Goal: Share content: Share content

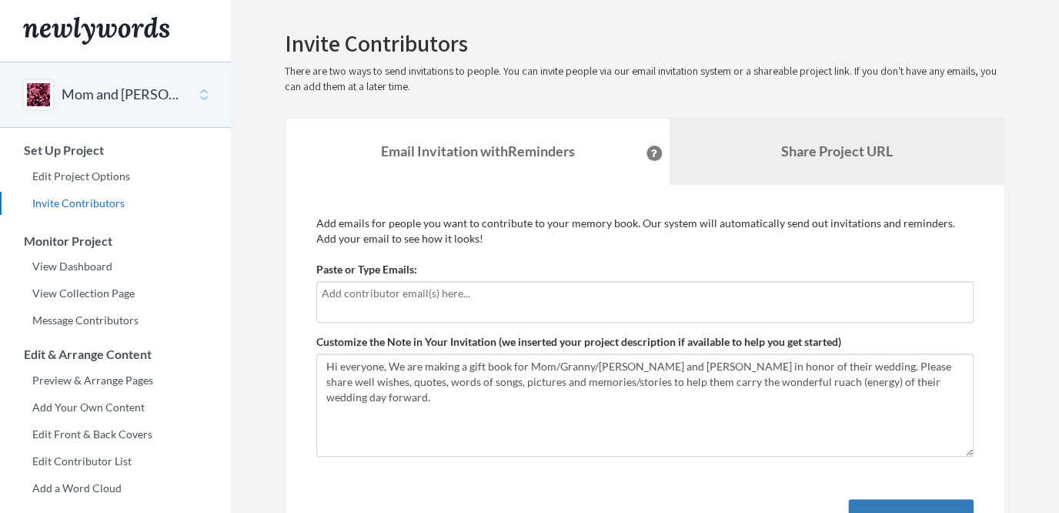
click at [829, 163] on link "Share Project URL" at bounding box center [837, 152] width 335 height 66
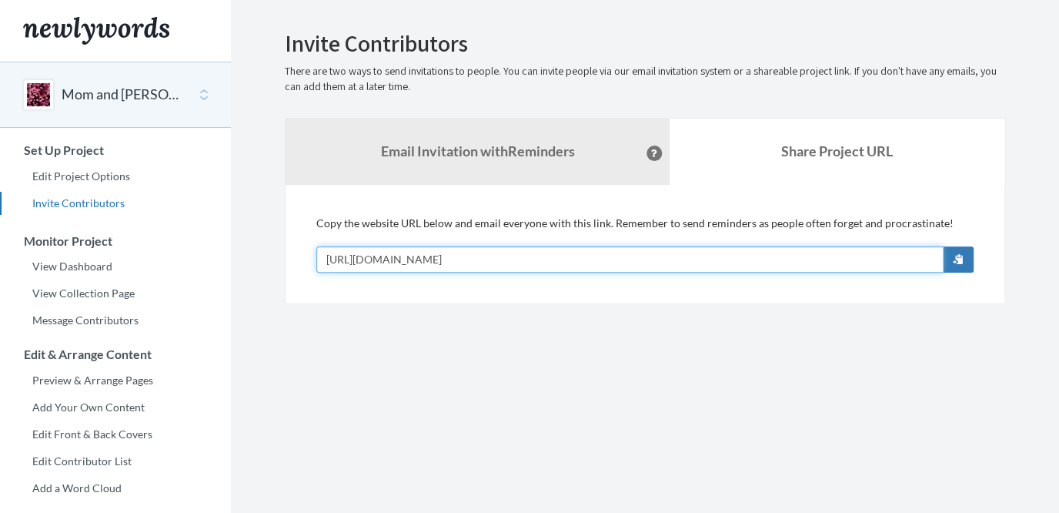
click at [727, 256] on input "[URL][DOMAIN_NAME]" at bounding box center [629, 259] width 627 height 26
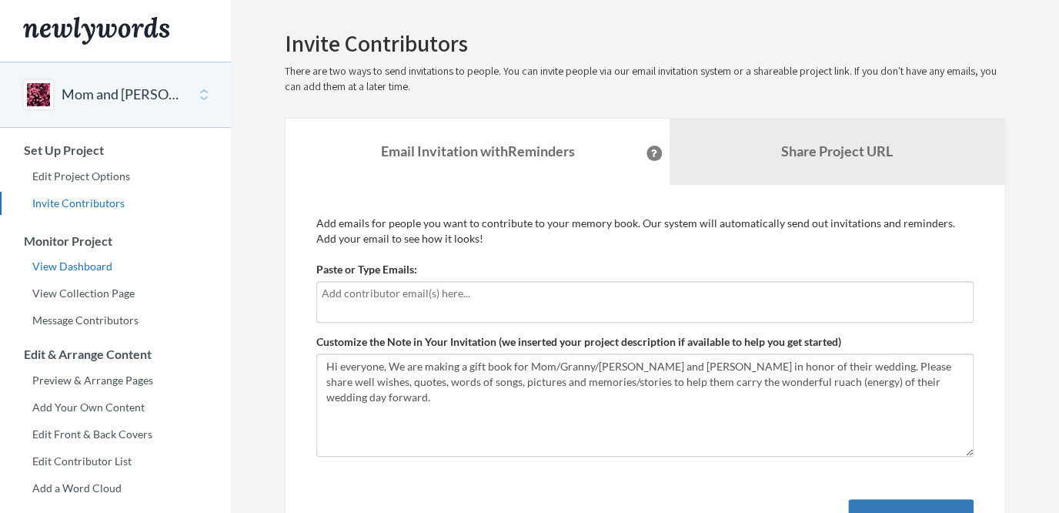
click at [82, 263] on link "View Dashboard" at bounding box center [115, 266] width 231 height 23
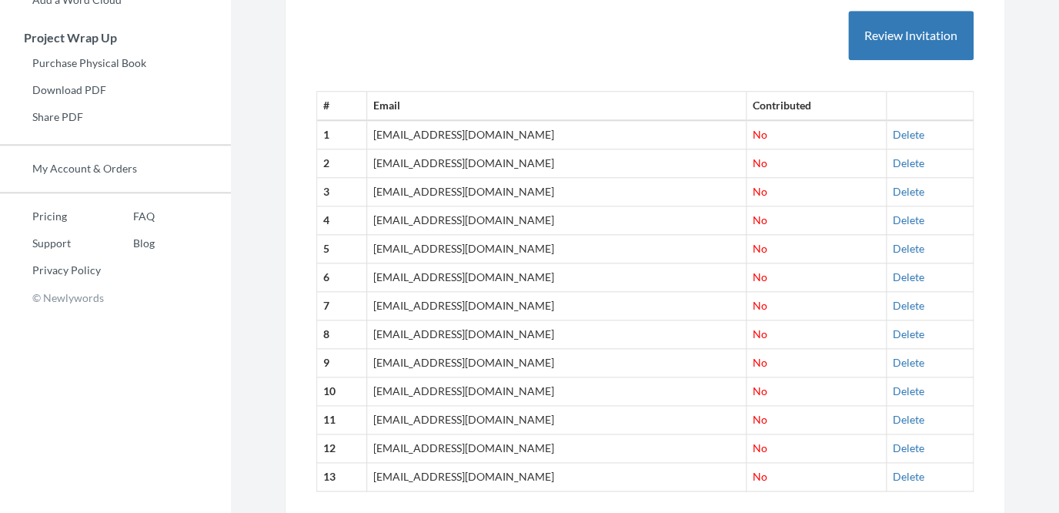
scroll to position [548, 0]
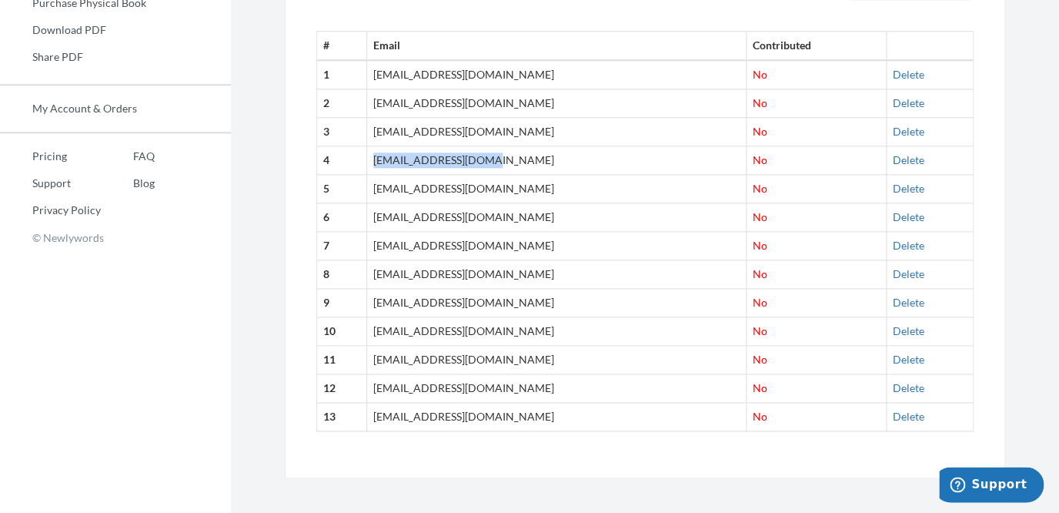
drag, startPoint x: 507, startPoint y: 162, endPoint x: 388, endPoint y: 162, distance: 119.3
click at [386, 162] on td "[EMAIL_ADDRESS][DOMAIN_NAME]" at bounding box center [555, 160] width 379 height 28
copy td "aynakent1@gmail.com"
